Goal: Share content: Share content

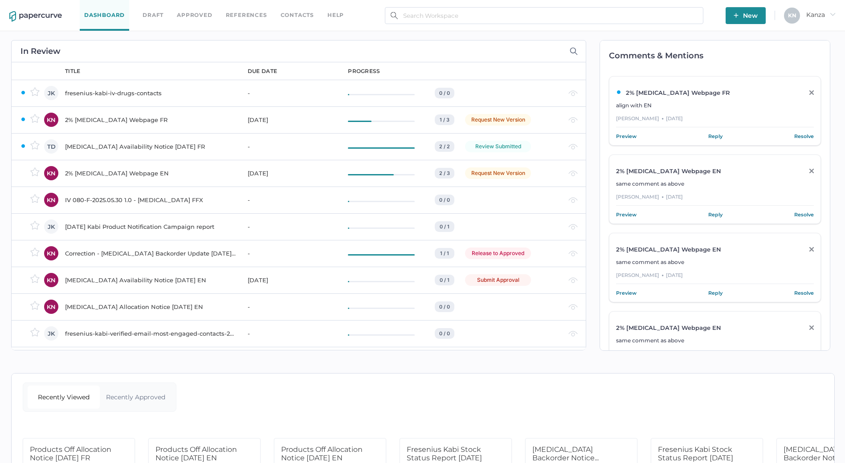
click at [729, 19] on button "New" at bounding box center [745, 15] width 40 height 17
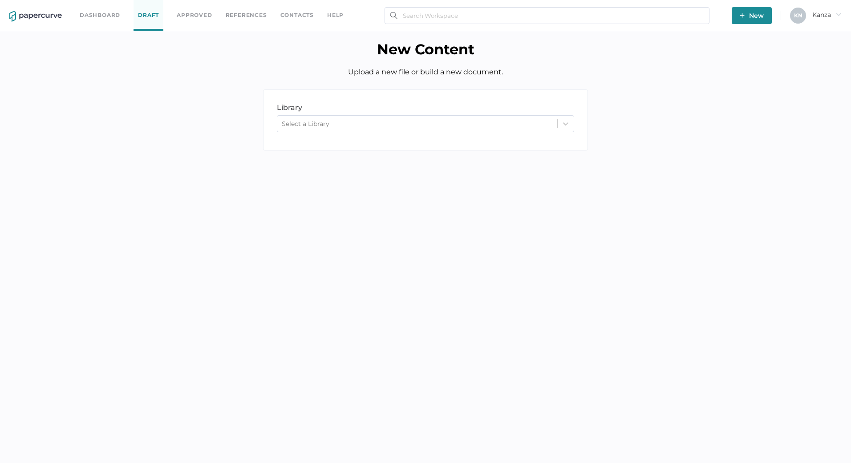
click at [570, 120] on div at bounding box center [566, 124] width 16 height 16
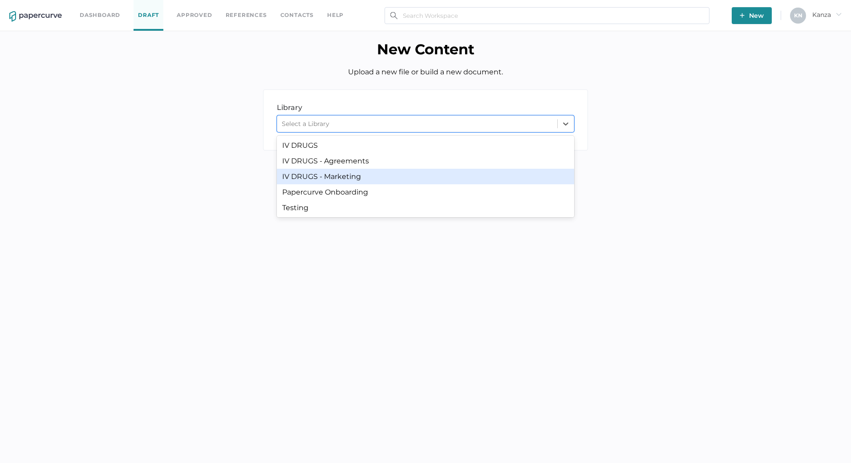
click at [374, 177] on div "IV DRUGS - Marketing" at bounding box center [425, 177] width 297 height 16
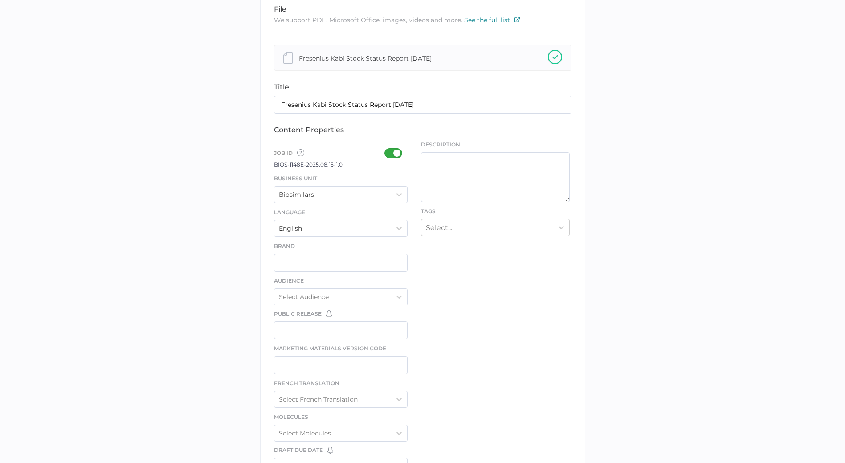
scroll to position [178, 0]
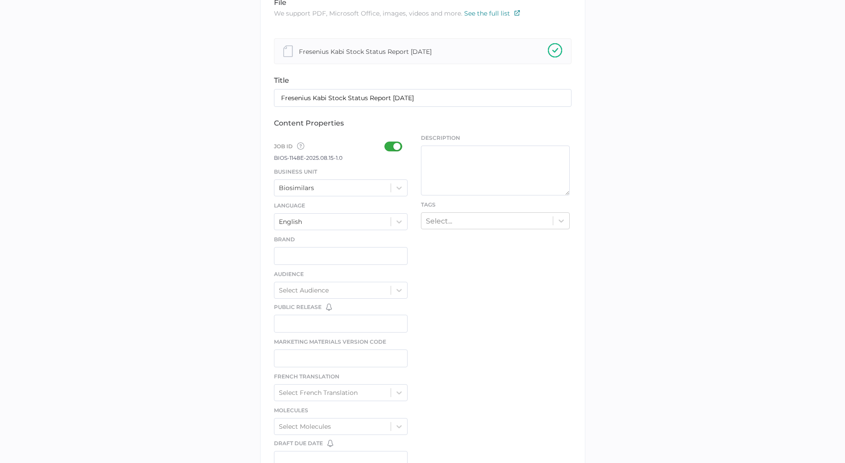
click at [396, 151] on div at bounding box center [395, 147] width 23 height 10
click at [386, 143] on input "checkbox" at bounding box center [386, 143] width 0 height 0
click at [398, 196] on div at bounding box center [399, 188] width 16 height 16
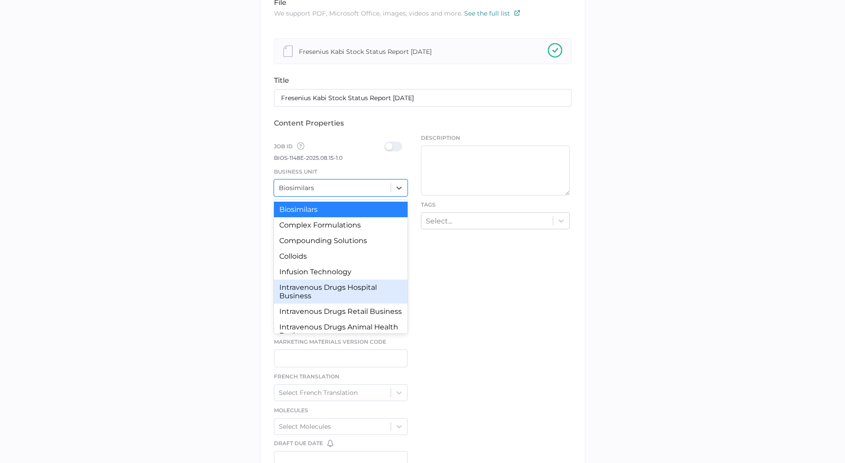
click at [347, 296] on div "Intravenous Drugs Hospital Business" at bounding box center [341, 292] width 134 height 24
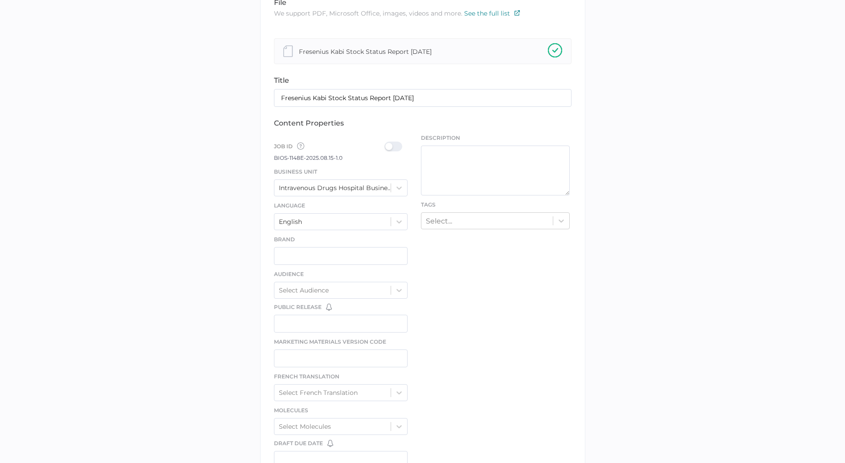
click at [390, 145] on div at bounding box center [395, 147] width 23 height 10
click at [386, 143] on input "checkbox" at bounding box center [386, 143] width 0 height 0
click at [464, 224] on div "Select..." at bounding box center [486, 221] width 131 height 14
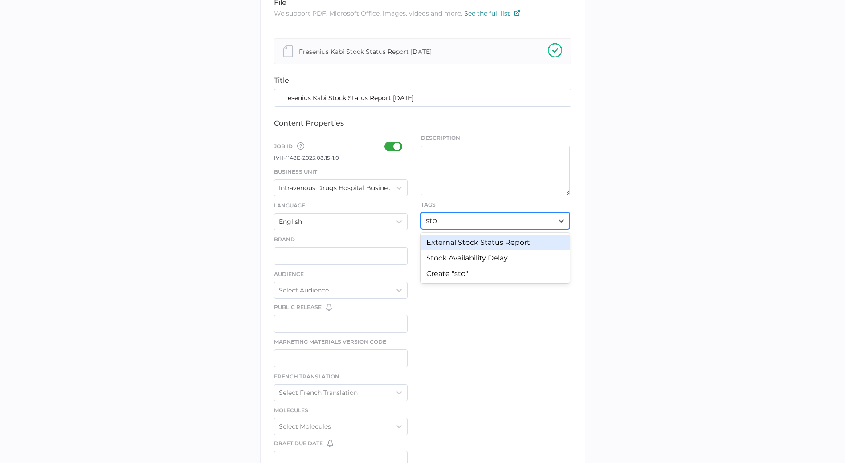
type input "stock"
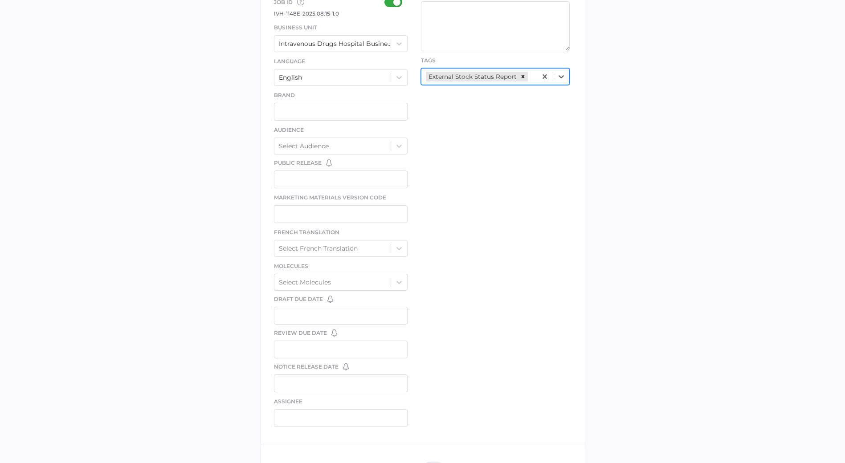
scroll to position [396, 0]
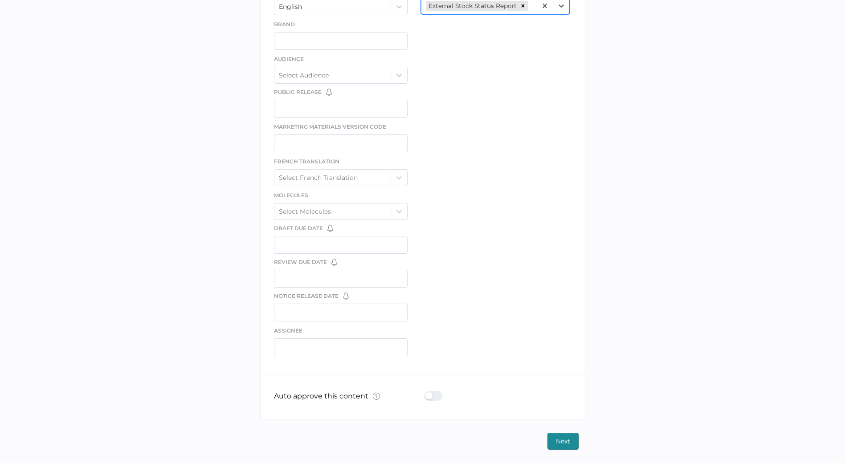
click at [440, 396] on div at bounding box center [435, 396] width 23 height 10
click at [426, 392] on input "checkbox" at bounding box center [426, 392] width 0 height 0
click at [551, 441] on button "Next" at bounding box center [562, 441] width 31 height 17
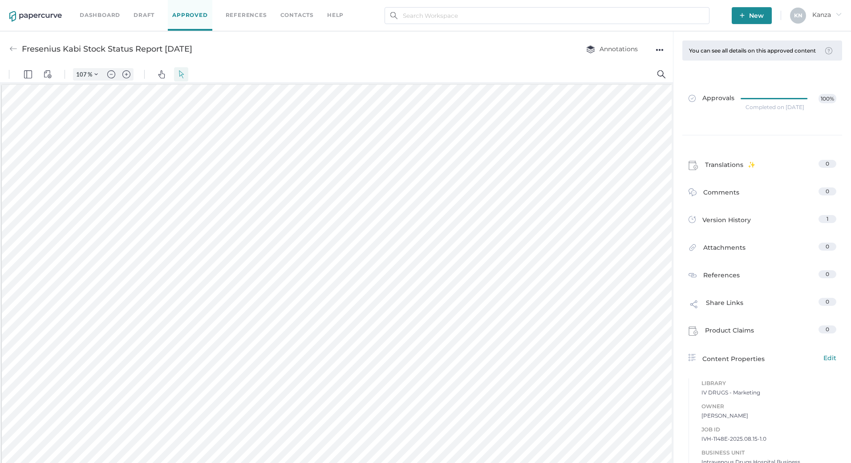
drag, startPoint x: 220, startPoint y: 51, endPoint x: 24, endPoint y: 47, distance: 195.9
click at [24, 47] on div "Fresenius Kabi Stock Status Report [DATE] Annotations ●●●" at bounding box center [336, 48] width 673 height 35
copy div "Fresenius Kabi Stock Status Report [DATE]"
click at [732, 305] on span "Share Links" at bounding box center [724, 305] width 37 height 15
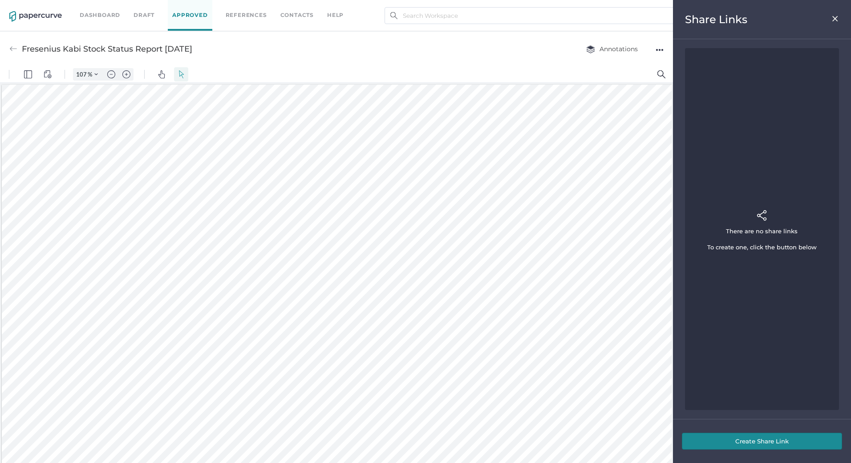
click at [749, 439] on button "Create Share Link" at bounding box center [762, 441] width 160 height 17
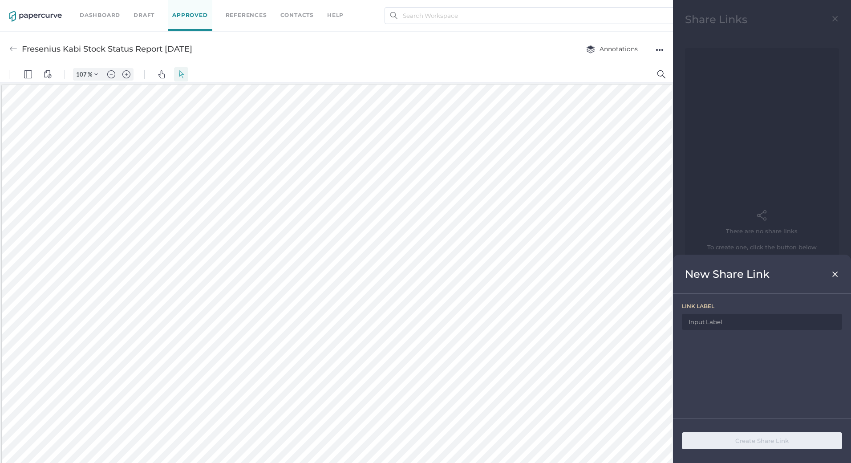
click at [730, 322] on input at bounding box center [762, 322] width 160 height 16
paste input "Fresenius Kabi Stock Status Report [DATE]"
type input "Fresenius Kabi Stock Status Report [DATE]"
click at [756, 444] on button "Create Share Link" at bounding box center [762, 440] width 160 height 17
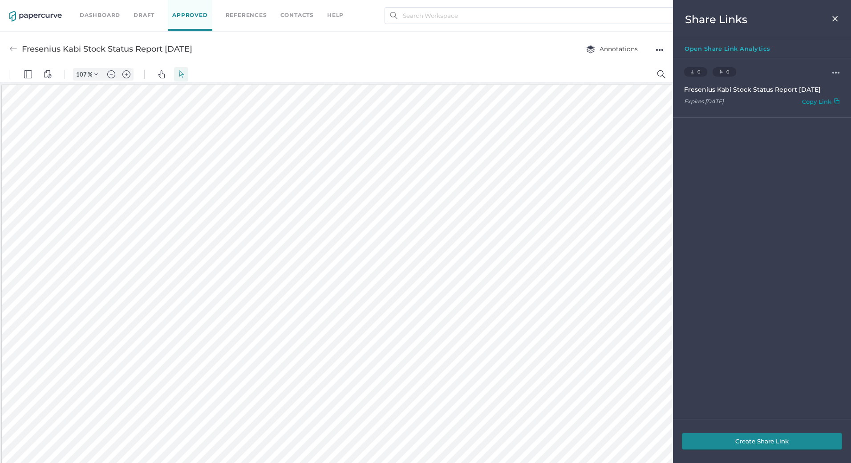
click at [802, 102] on div "Copy Link" at bounding box center [816, 103] width 29 height 10
